Goal: Task Accomplishment & Management: Use online tool/utility

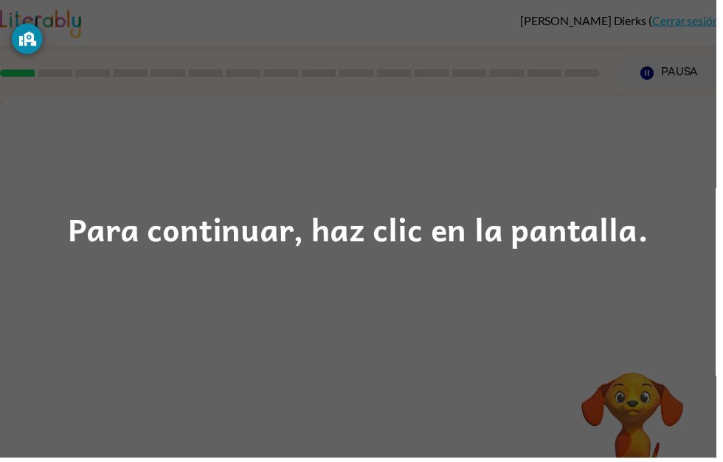
click at [323, 254] on div "Para continuar, haz clic en la pantalla." at bounding box center [362, 231] width 586 height 50
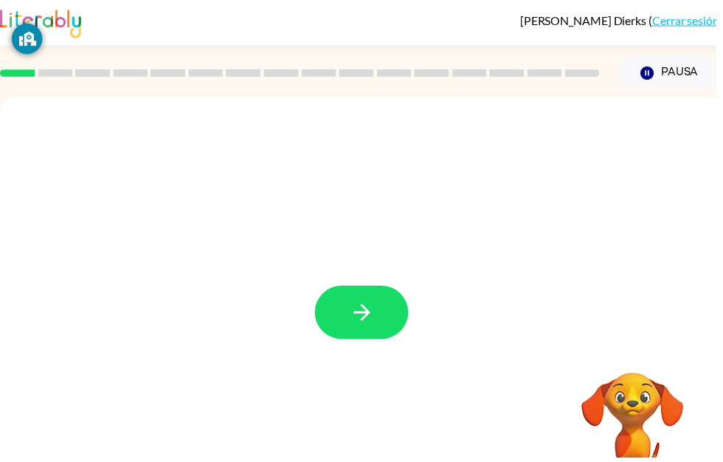
click at [406, 310] on button "button" at bounding box center [365, 315] width 94 height 54
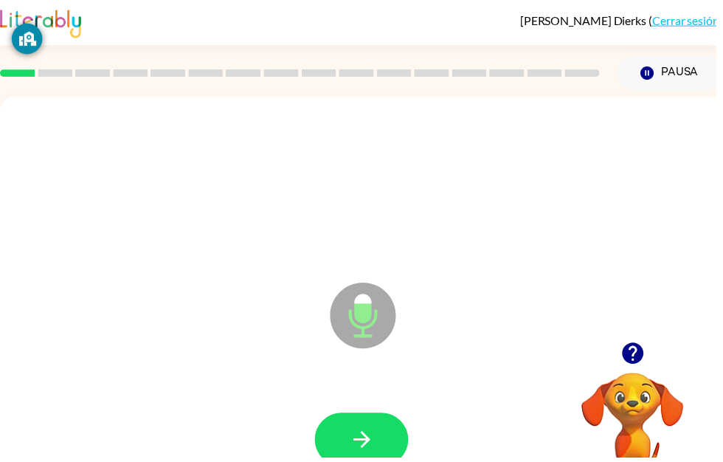
click at [381, 435] on button "button" at bounding box center [365, 444] width 94 height 54
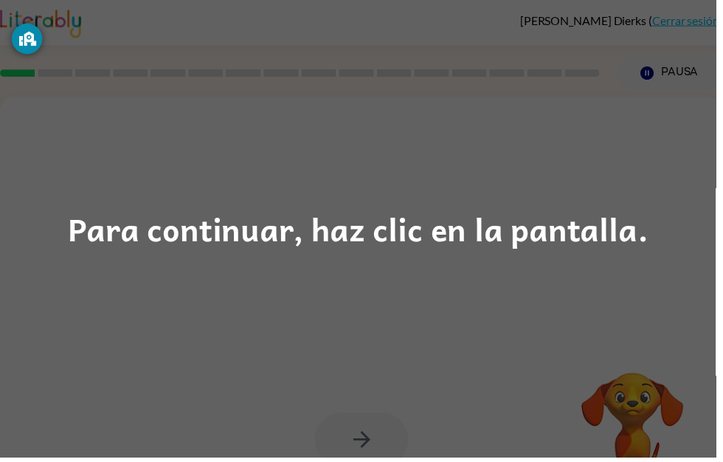
click at [286, 232] on div "Para continuar, haz clic en la pantalla." at bounding box center [362, 231] width 586 height 50
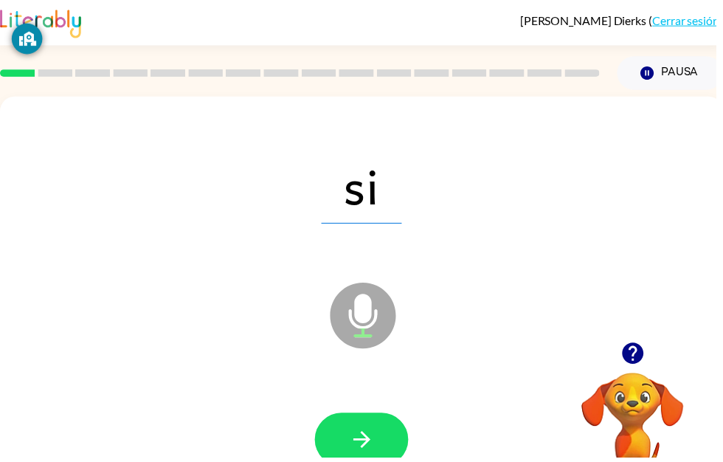
click at [381, 443] on button "button" at bounding box center [365, 444] width 94 height 54
click at [384, 439] on button "button" at bounding box center [365, 444] width 94 height 54
click at [395, 420] on button "button" at bounding box center [365, 444] width 94 height 54
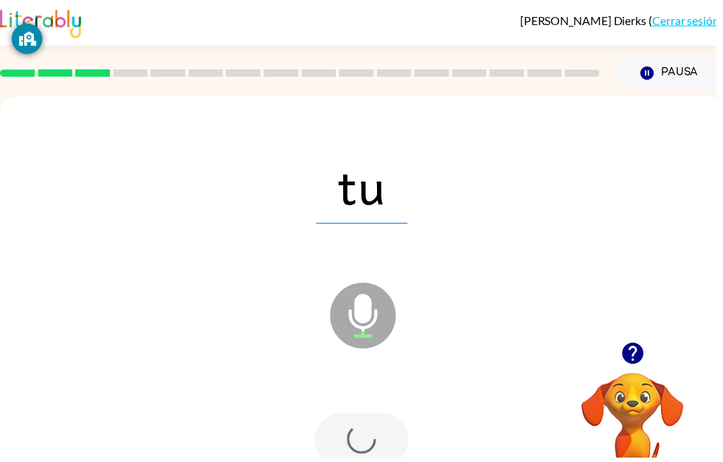
click at [370, 459] on div at bounding box center [365, 444] width 94 height 54
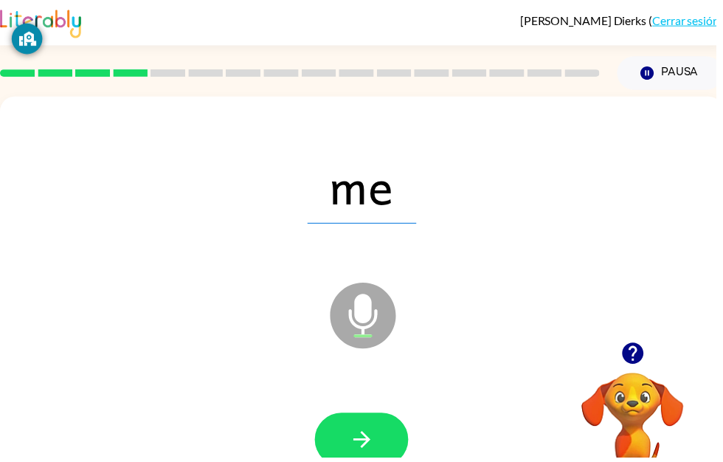
click at [368, 440] on icon "button" at bounding box center [364, 443] width 17 height 17
click at [372, 434] on icon "button" at bounding box center [366, 444] width 26 height 26
click at [375, 433] on icon "button" at bounding box center [366, 444] width 26 height 26
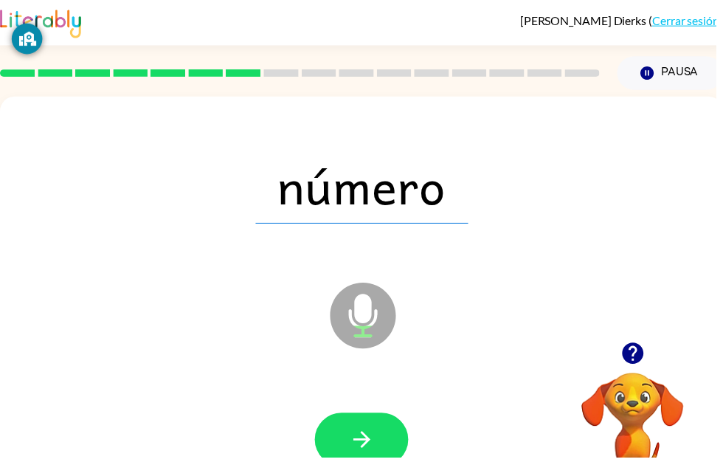
click at [651, 72] on icon "button" at bounding box center [653, 73] width 13 height 13
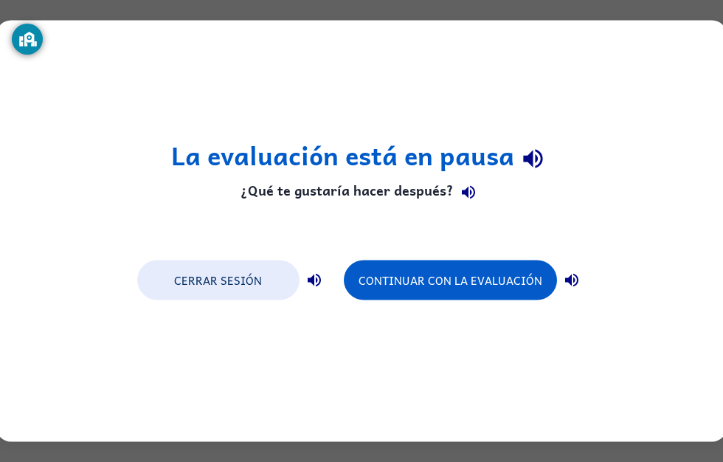
click at [312, 457] on div "La evaluación está en pausa ¿Qué te gustaría hacer después? Cerrar sesión Conti…" at bounding box center [361, 231] width 723 height 462
click at [459, 274] on button "Continuar con la evaluación" at bounding box center [450, 280] width 213 height 40
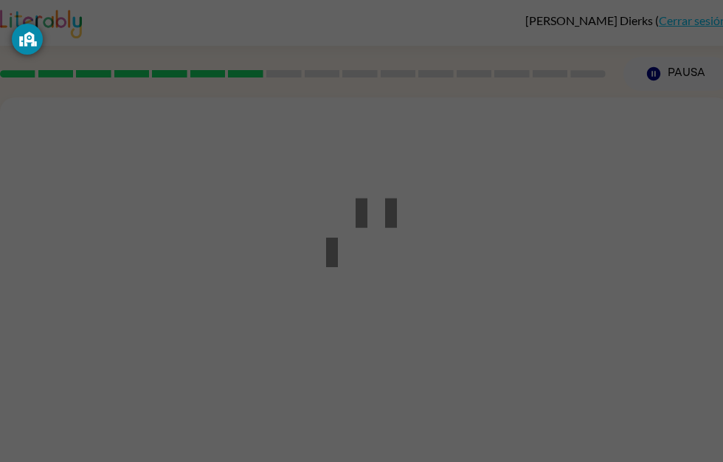
scroll to position [1, 0]
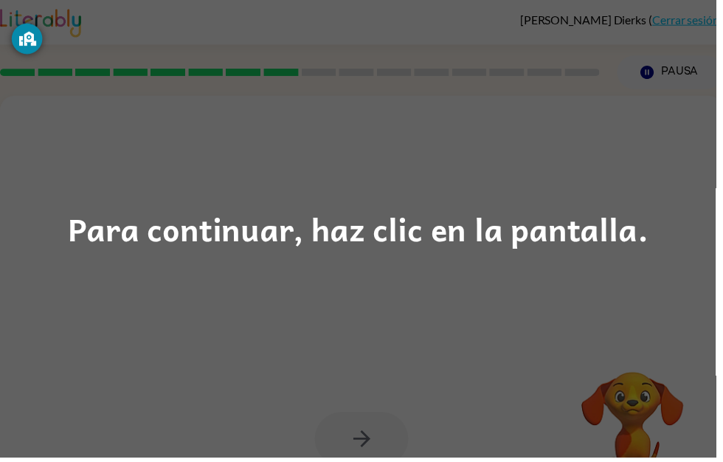
click at [339, 249] on div "Para continuar, haz clic en la pantalla." at bounding box center [362, 231] width 586 height 50
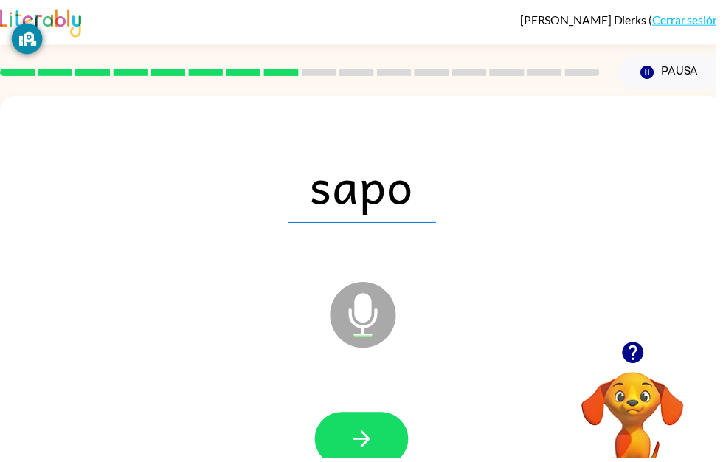
click at [382, 442] on button "button" at bounding box center [365, 443] width 94 height 54
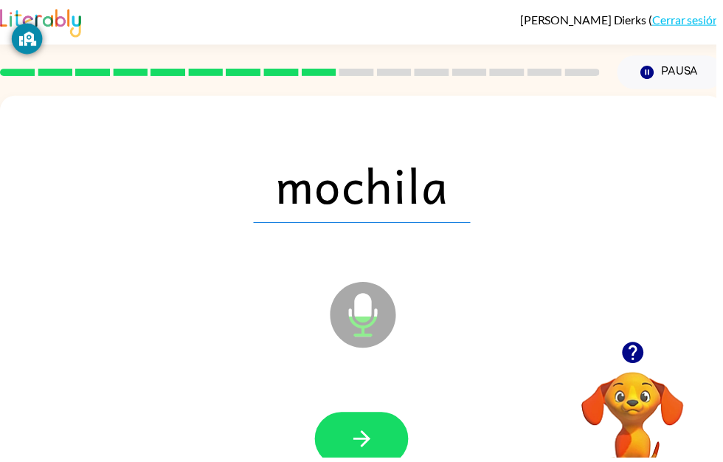
click at [368, 436] on icon "button" at bounding box center [366, 443] width 26 height 26
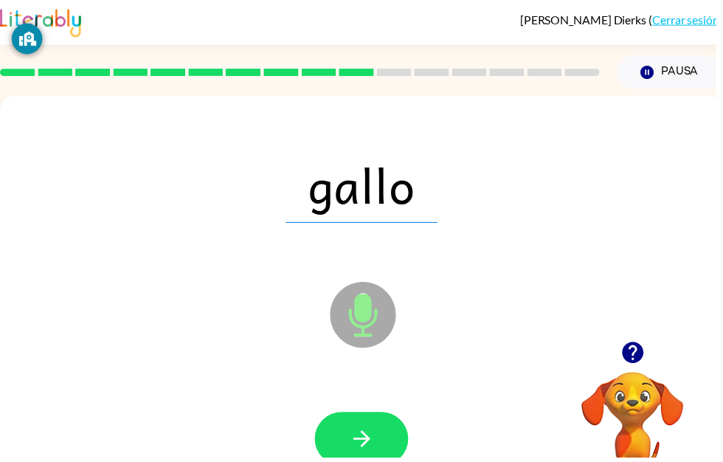
click at [381, 443] on button "button" at bounding box center [365, 443] width 94 height 54
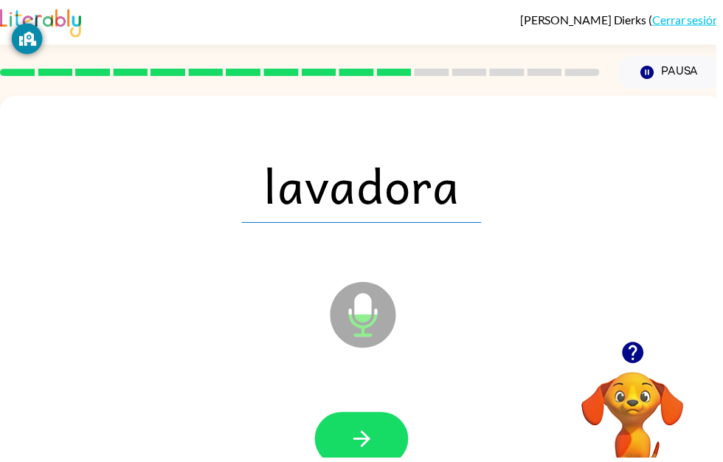
click at [375, 434] on icon "button" at bounding box center [366, 443] width 26 height 26
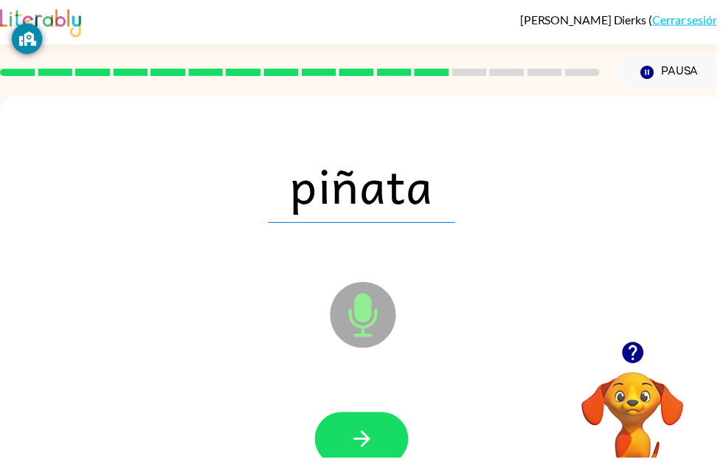
click at [381, 460] on button "button" at bounding box center [365, 443] width 94 height 54
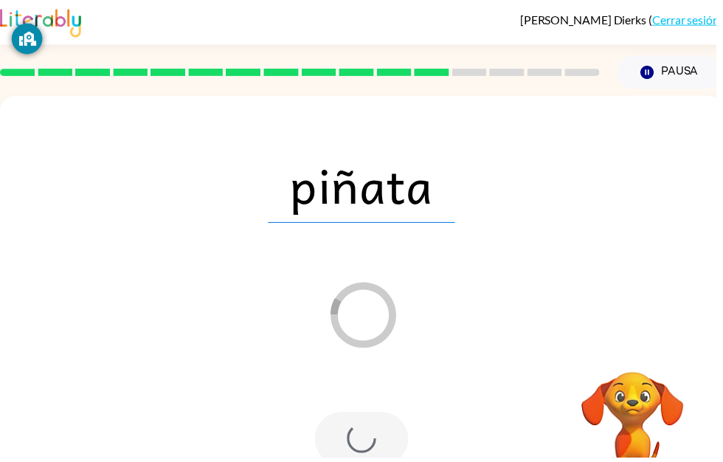
click at [4, 461] on div "piñata Loader Your response is being sent to our graders" at bounding box center [365, 307] width 730 height 421
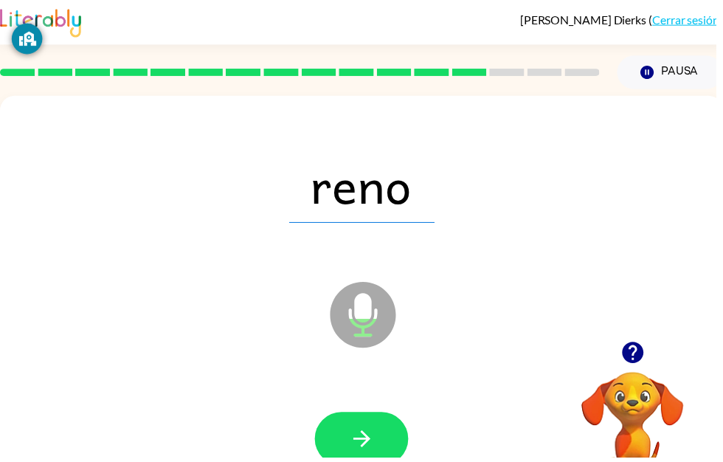
click at [384, 434] on button "button" at bounding box center [365, 443] width 94 height 54
click at [401, 437] on button "button" at bounding box center [365, 443] width 94 height 54
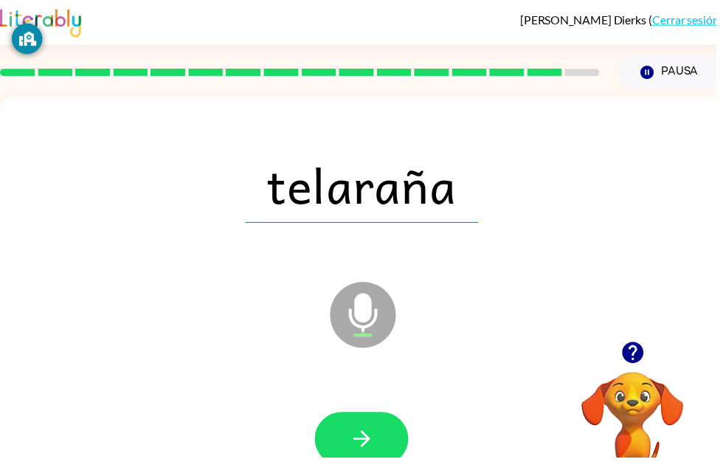
click at [375, 428] on button "button" at bounding box center [365, 443] width 94 height 54
